Goal: Download file/media

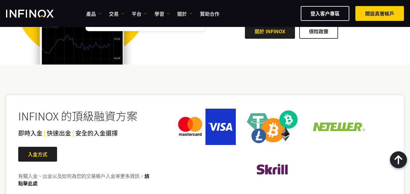
scroll to position [971, 0]
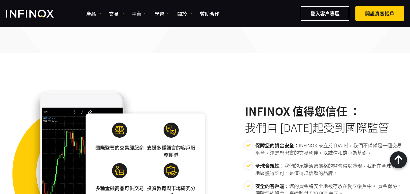
click at [145, 15] on img at bounding box center [145, 13] width 3 height 3
click at [146, 32] on link "MT4" at bounding box center [152, 32] width 41 height 13
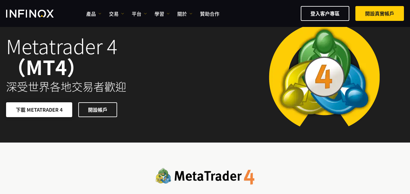
click at [48, 113] on link "下載 METATRADER 4" at bounding box center [39, 110] width 66 height 15
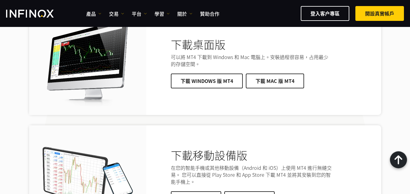
scroll to position [1200, 0]
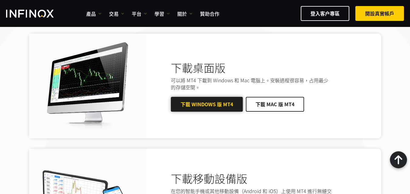
click at [207, 105] on span at bounding box center [207, 105] width 0 height 0
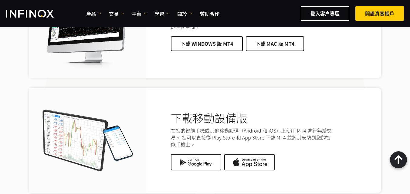
scroll to position [1230, 0]
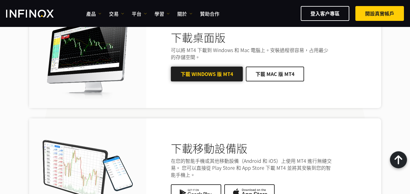
click at [211, 69] on link "下載 Windows 版 MT4" at bounding box center [207, 74] width 72 height 15
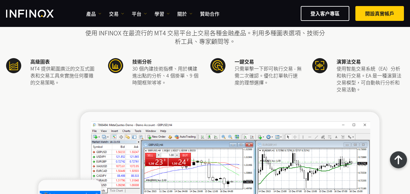
scroll to position [0, 0]
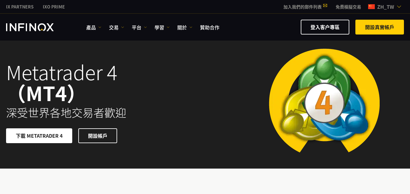
drag, startPoint x: 162, startPoint y: 27, endPoint x: 151, endPoint y: 27, distance: 10.3
click at [161, 27] on link "學習" at bounding box center [161, 27] width 15 height 7
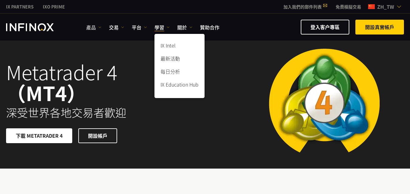
click at [87, 27] on link "產品" at bounding box center [93, 27] width 15 height 7
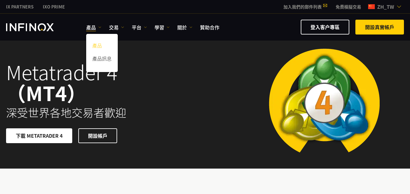
click at [96, 47] on link "產品" at bounding box center [102, 46] width 32 height 13
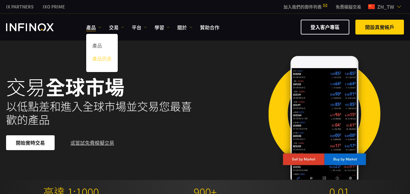
click at [99, 61] on link "產品訊息" at bounding box center [102, 59] width 32 height 13
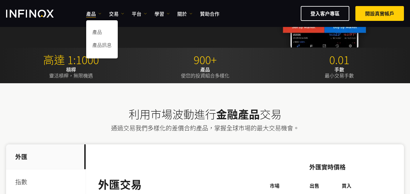
scroll to position [148, 0]
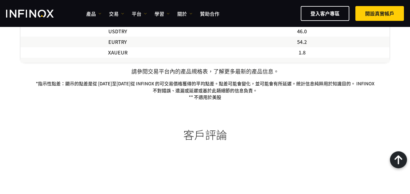
scroll to position [637, 0]
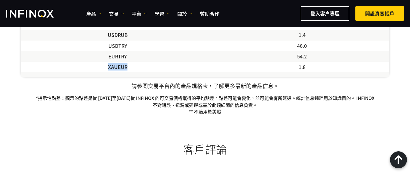
drag, startPoint x: 108, startPoint y: 67, endPoint x: 129, endPoint y: 69, distance: 20.4
click at [129, 69] on td "XAUEUR" at bounding box center [118, 67] width 194 height 11
copy td "XAUEUR"
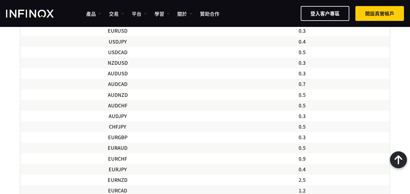
scroll to position [303, 0]
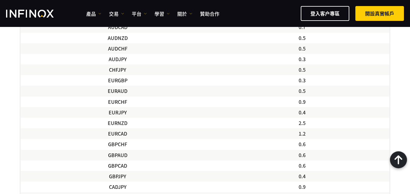
click at [0, 86] on div "要查看所有 INFINOX 產品的點差、保證金和槓桿的完整列表，請單擊下表，涵蓋外匯、大宗商品、指數和股票。 INFINOX 產品資訊* 外匯 股票差價合約 …" at bounding box center [205, 131] width 410 height 636
